Goal: Find specific page/section: Find specific page/section

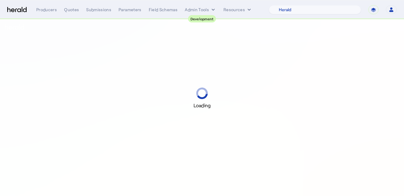
select select "pfm_2v8p_herald_api"
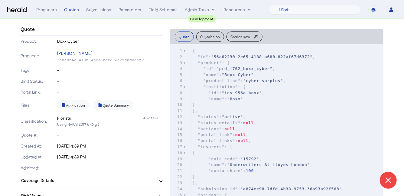
scroll to position [66, 0]
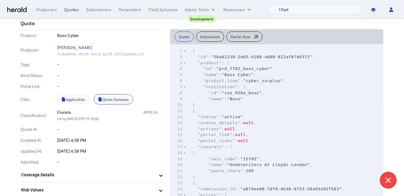
click at [113, 102] on link "Quote Summary" at bounding box center [113, 99] width 39 height 10
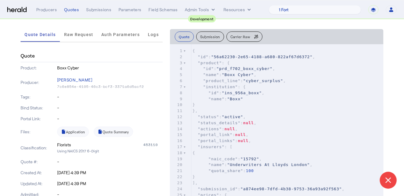
scroll to position [0, 0]
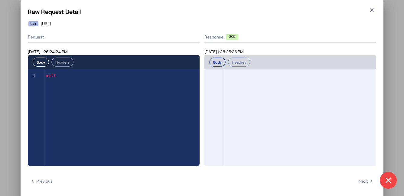
select select "pfm_2v8p_herald_api"
